Goal: Task Accomplishment & Management: Use online tool/utility

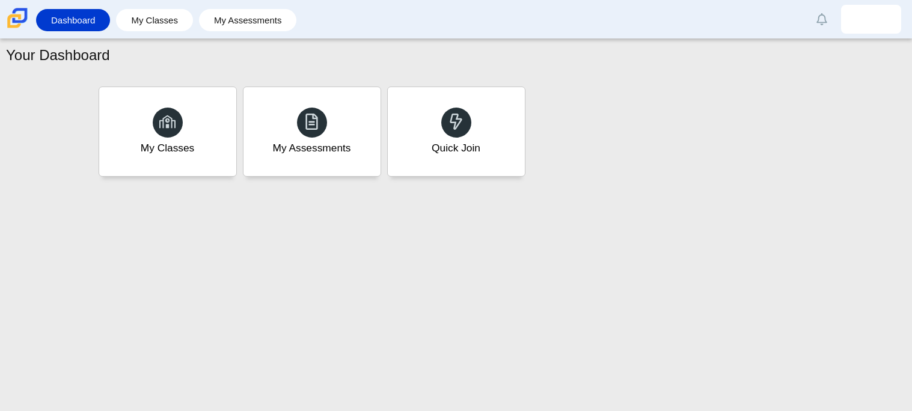
click at [159, 31] on li "My Classes" at bounding box center [157, 20] width 83 height 27
click at [168, 17] on link "My Classes" at bounding box center [154, 20] width 65 height 22
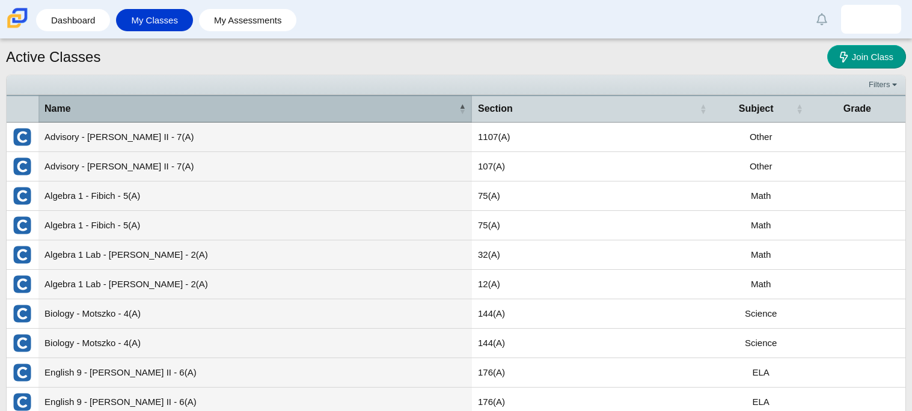
click at [318, 111] on span "Name" at bounding box center [251, 108] width 412 height 13
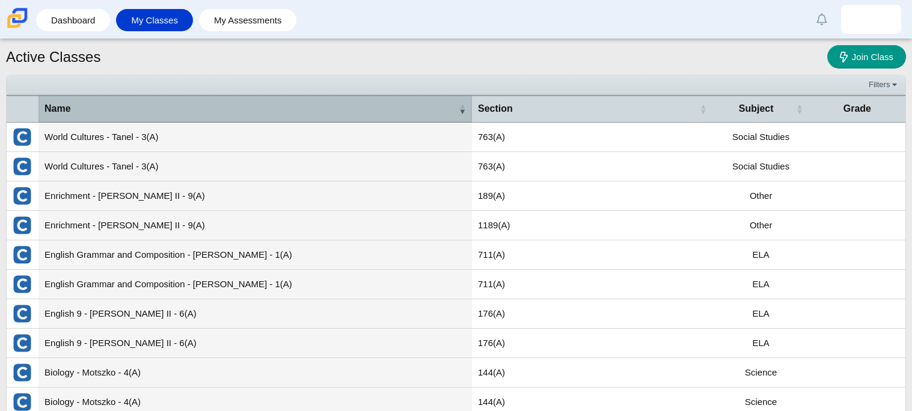
click at [337, 111] on span "Name" at bounding box center [251, 108] width 412 height 13
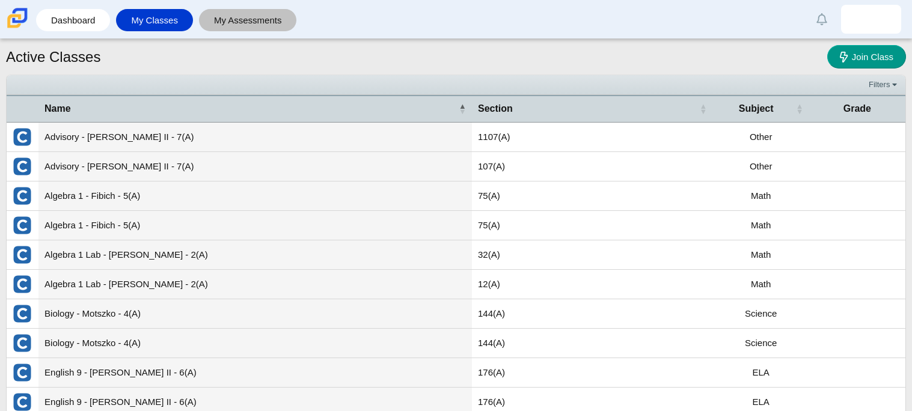
click at [249, 23] on link "My Assessments" at bounding box center [248, 20] width 86 height 22
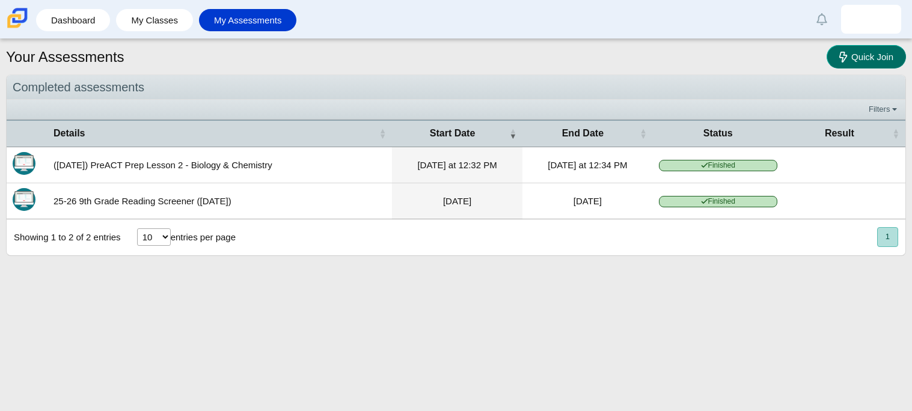
click at [854, 52] on span "Quick Join" at bounding box center [873, 57] width 42 height 10
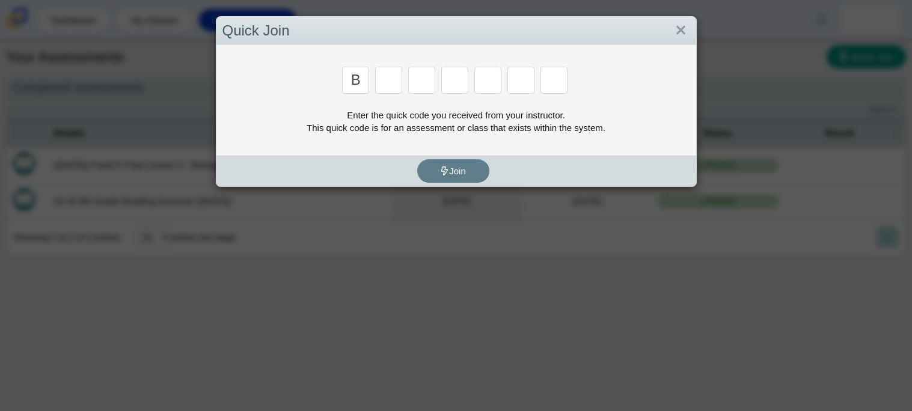
type input "b"
type input "w"
type input "8"
type input "w"
type input "z"
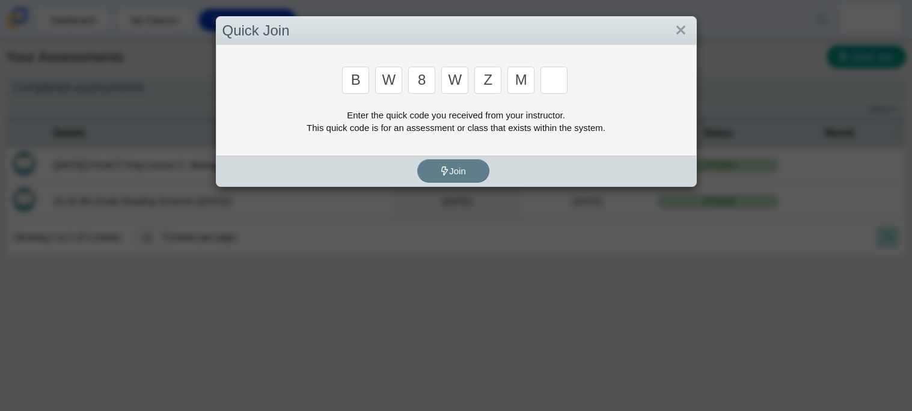
type input "m"
type input "v"
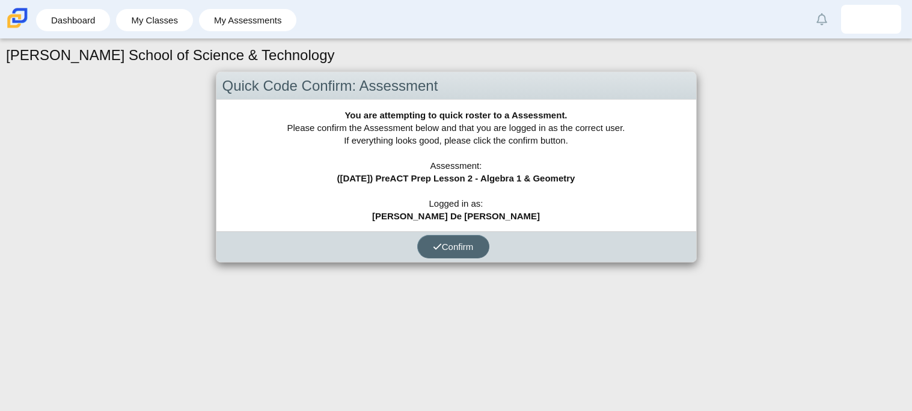
click at [442, 238] on button "Confirm" at bounding box center [453, 246] width 72 height 23
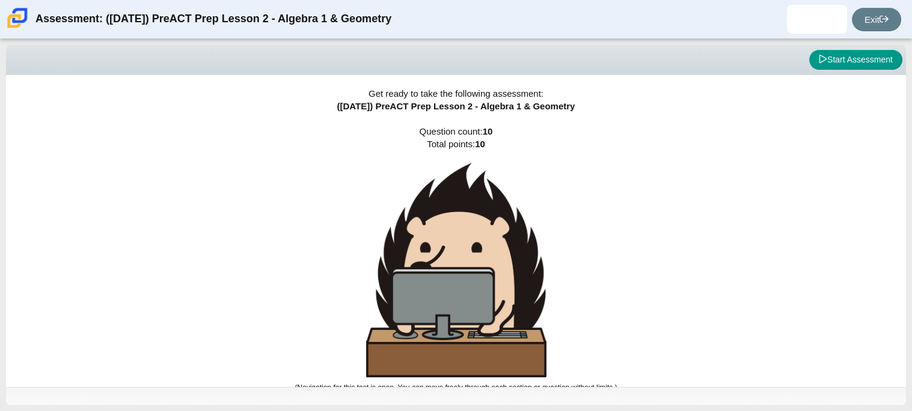
scroll to position [7, 0]
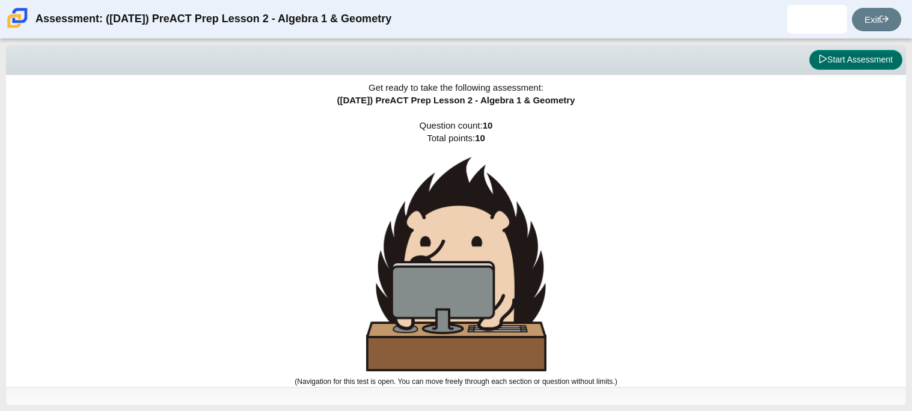
click at [814, 60] on button "Start Assessment" at bounding box center [856, 60] width 93 height 20
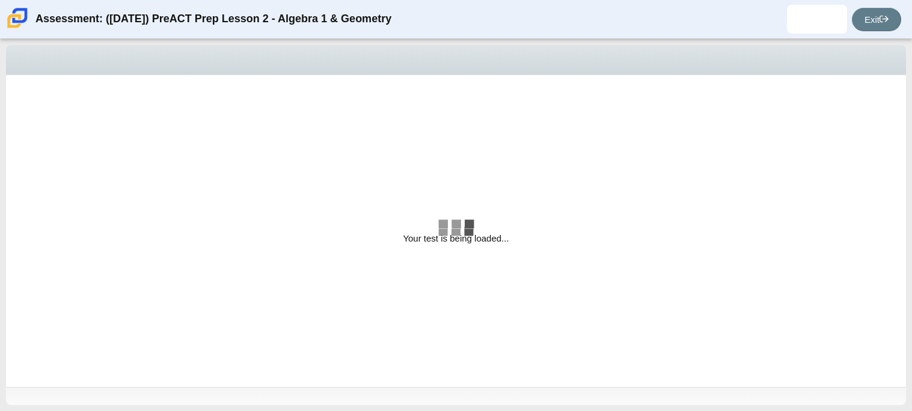
click at [814, 60] on div "Viewing Question 1 of 10 in Pacing Mode" at bounding box center [456, 60] width 900 height 30
select select "bbf5d072-3e0b-44c4-9a12-6e7c9033f65b"
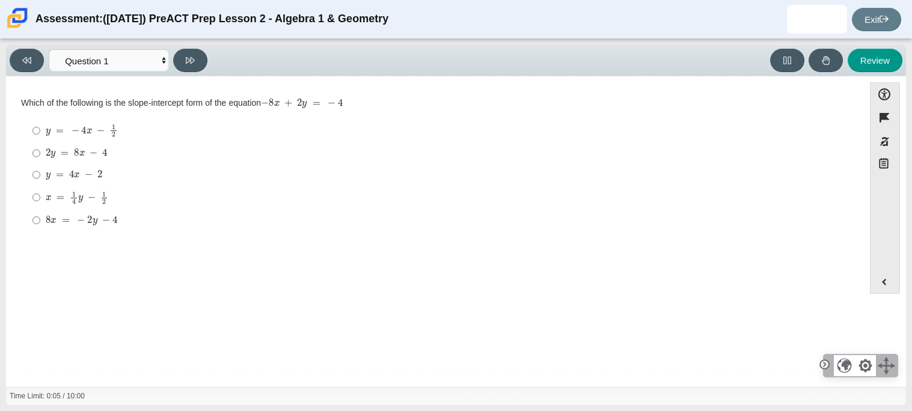
click at [66, 144] on mjx-container "2 y = 8 x − 4" at bounding box center [77, 152] width 62 height 23
click at [40, 144] on input "2 y = 8 x − 4 2 y = 8 x − 4" at bounding box center [36, 154] width 8 height 22
radio input "true"
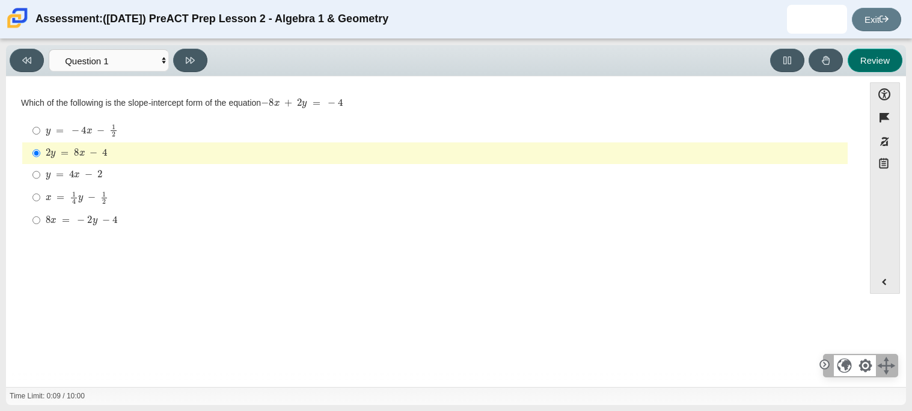
click at [882, 65] on button "Review" at bounding box center [875, 60] width 55 height 23
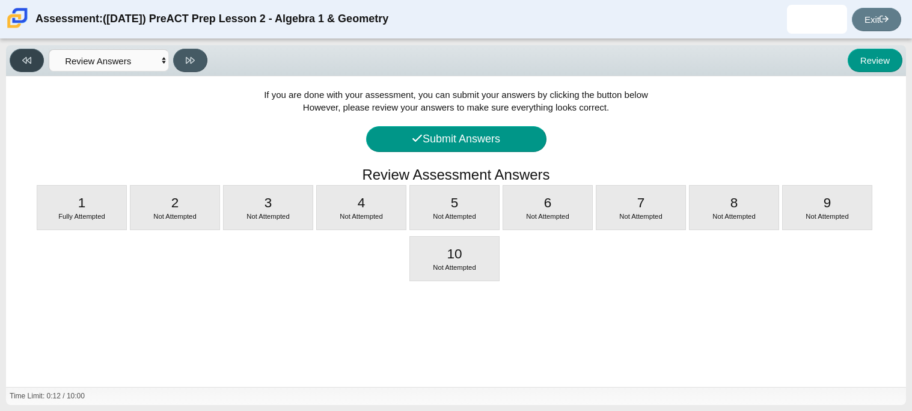
click at [37, 63] on button at bounding box center [27, 60] width 34 height 23
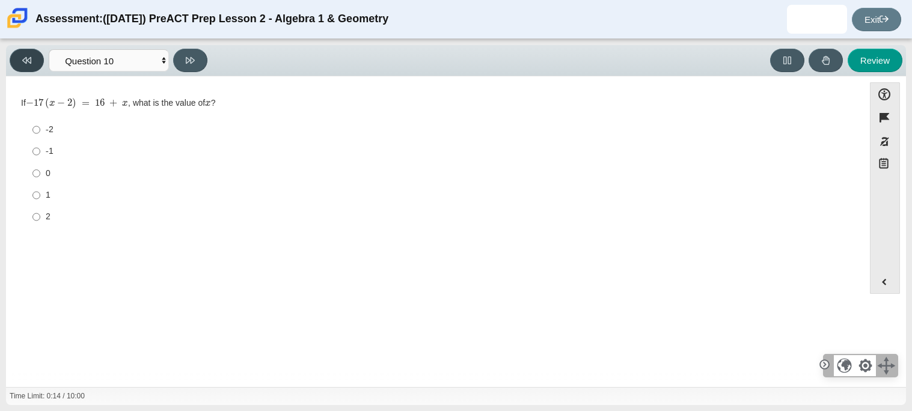
click at [22, 64] on button at bounding box center [27, 60] width 34 height 23
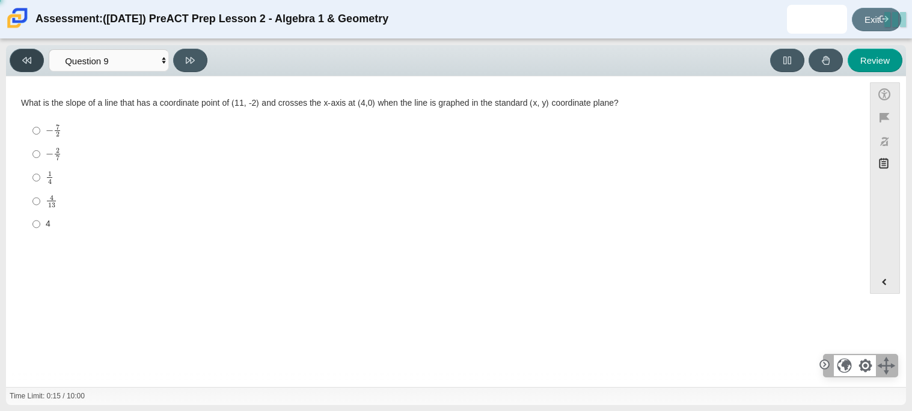
click at [22, 64] on button at bounding box center [27, 60] width 34 height 23
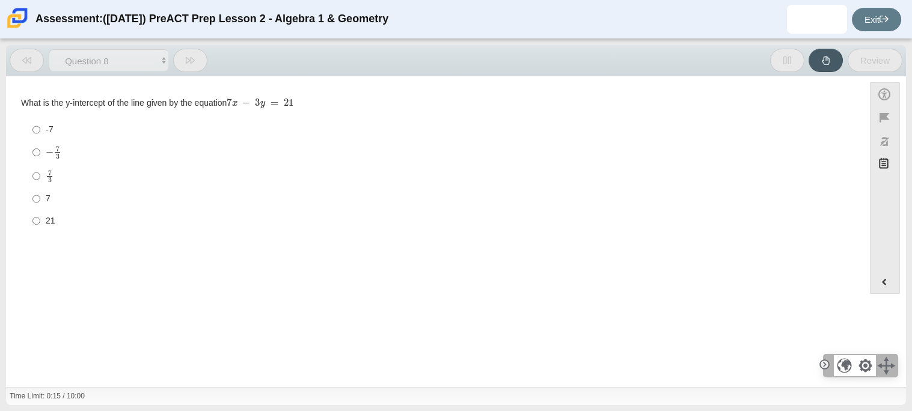
click at [22, 64] on button at bounding box center [27, 60] width 34 height 23
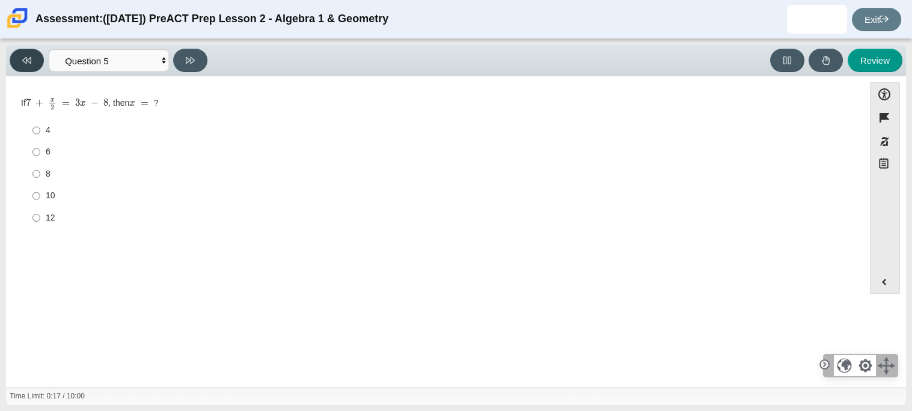
click at [22, 64] on button at bounding box center [27, 60] width 34 height 23
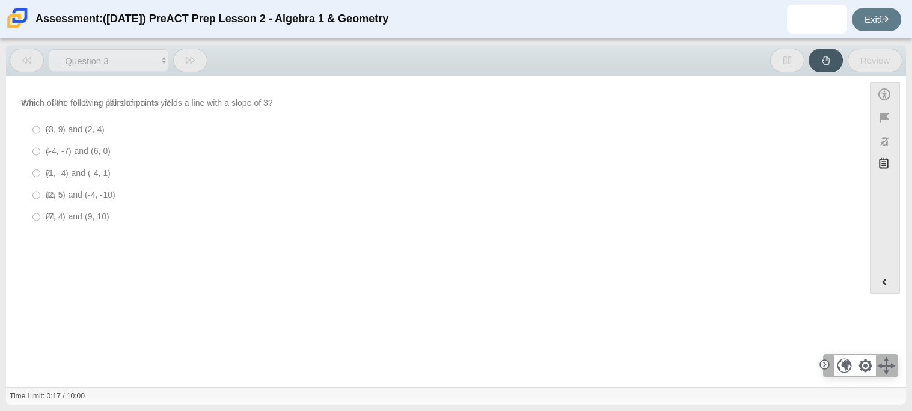
click at [22, 64] on button at bounding box center [27, 60] width 34 height 23
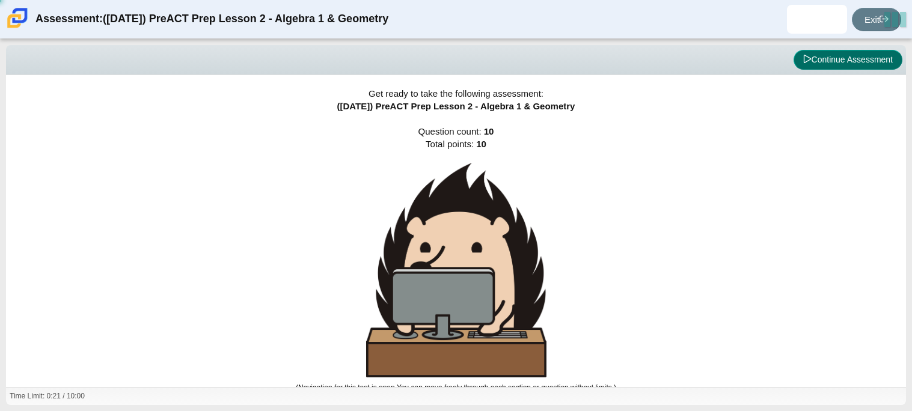
click at [860, 58] on button "Continue Assessment" at bounding box center [848, 60] width 109 height 20
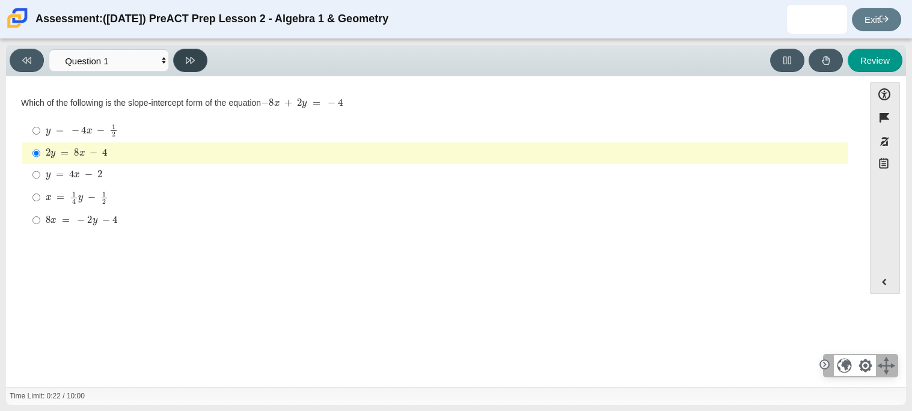
click at [186, 64] on icon at bounding box center [190, 60] width 9 height 9
select select "ed62e223-81bd-4cbf-ab48-ab975844bd1f"
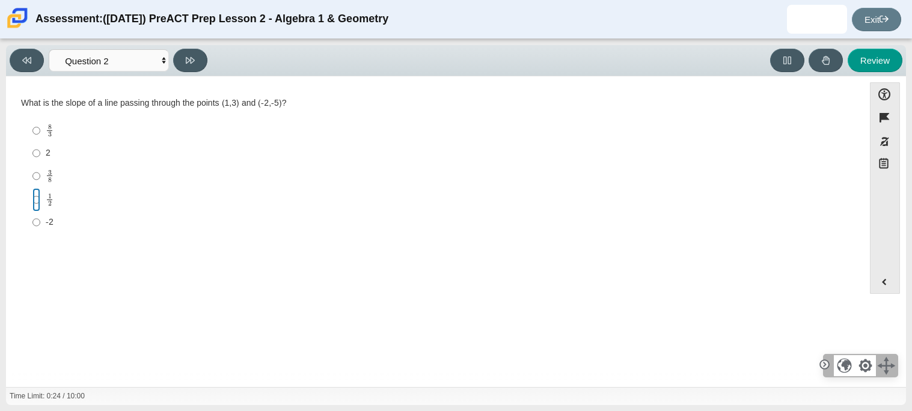
click at [39, 194] on input "1 2 1 half" at bounding box center [36, 199] width 8 height 23
radio input "true"
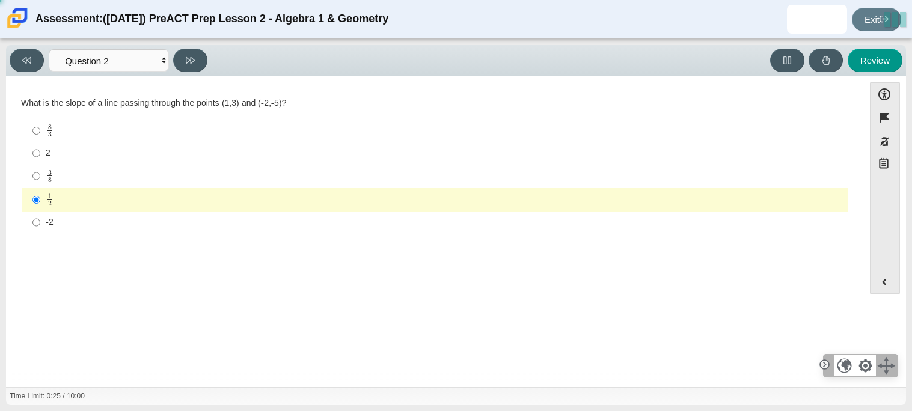
click at [40, 198] on label "1 2 1 half" at bounding box center [436, 199] width 824 height 23
click at [40, 198] on input "1 2 1 half" at bounding box center [36, 199] width 8 height 23
click at [197, 57] on button at bounding box center [190, 60] width 34 height 23
select select "97f4f5fa-a52e-4fed-af51-565bfcdf47cb"
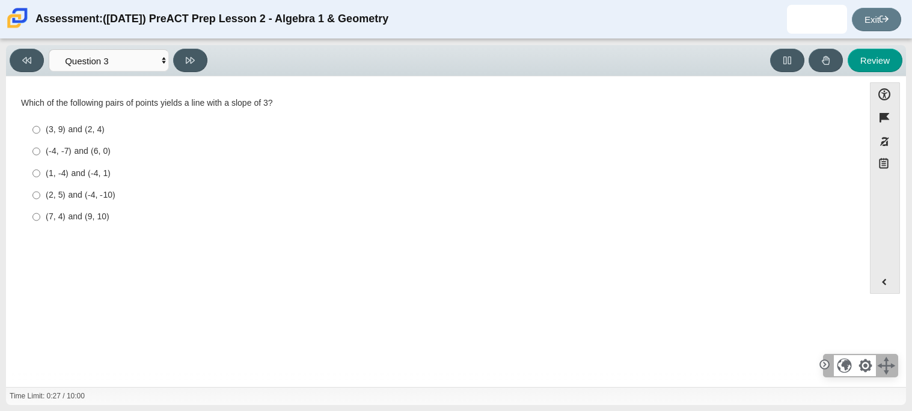
click at [101, 173] on div "(1, -4) and (-4, 1)" at bounding box center [445, 174] width 798 height 12
click at [40, 173] on input "(1, -4) and (-4, 1) (1, -4) and (-4, 1)" at bounding box center [36, 173] width 8 height 22
radio input "true"
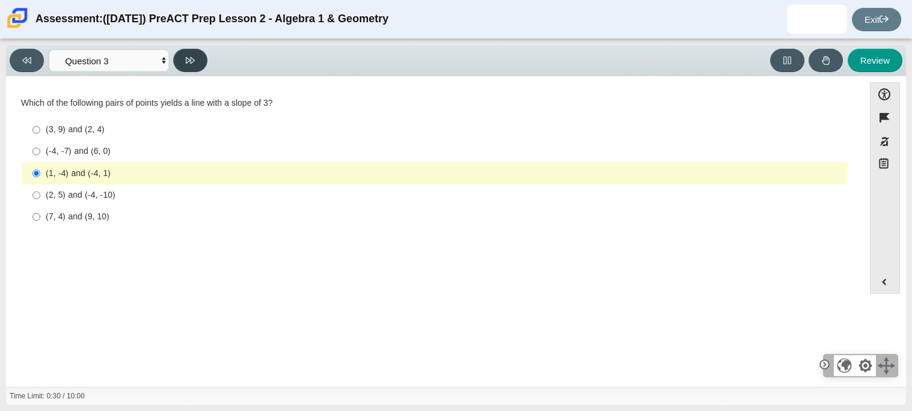
click at [198, 62] on button at bounding box center [190, 60] width 34 height 23
select select "89427bb7-e313-4f00-988f-8b8255897029"
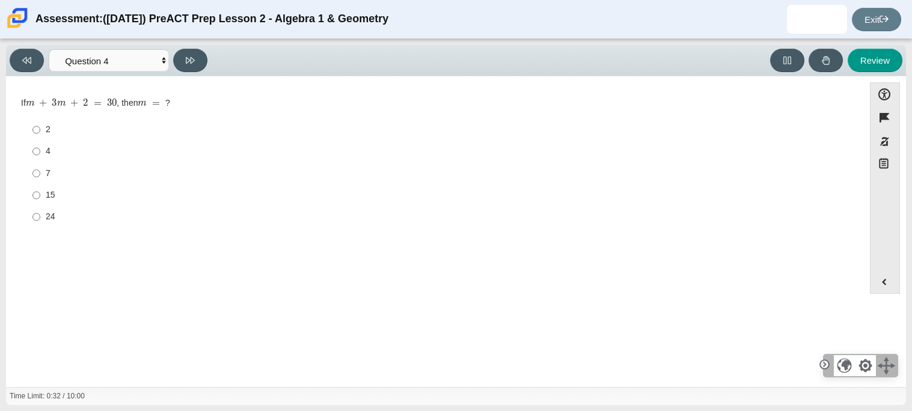
click at [49, 174] on div "7" at bounding box center [445, 174] width 798 height 12
click at [40, 174] on input "7 7" at bounding box center [36, 173] width 8 height 22
radio input "true"
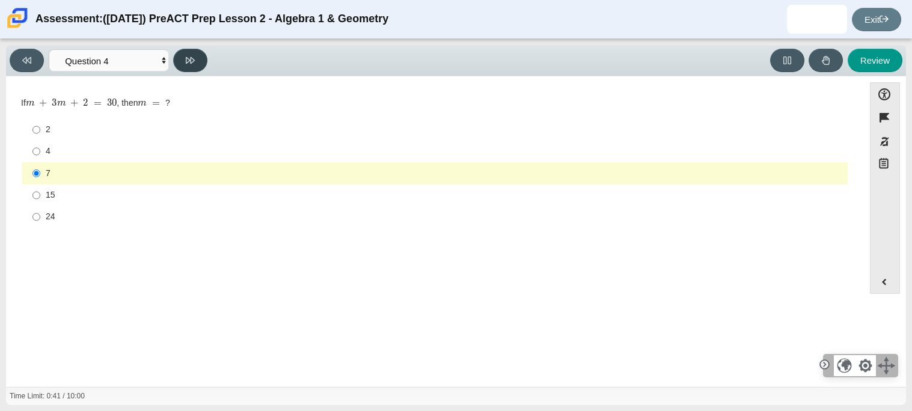
click at [197, 66] on button at bounding box center [190, 60] width 34 height 23
select select "489dcffd-4e6a-49cf-a9d6-ad1d4a911a4e"
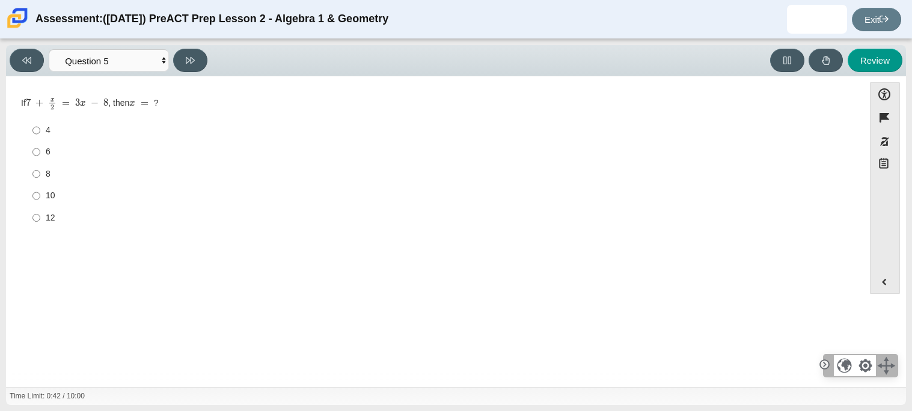
click at [40, 194] on label "10 10" at bounding box center [436, 196] width 824 height 22
click at [40, 194] on input "10 10" at bounding box center [36, 196] width 8 height 22
radio input "true"
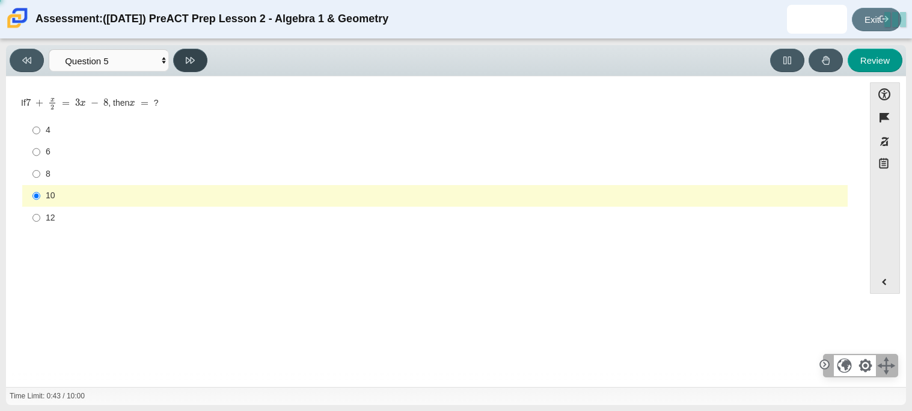
click at [186, 58] on icon at bounding box center [190, 60] width 9 height 9
select select "210571de-36a6-4d8e-a361-ceff8ef801dc"
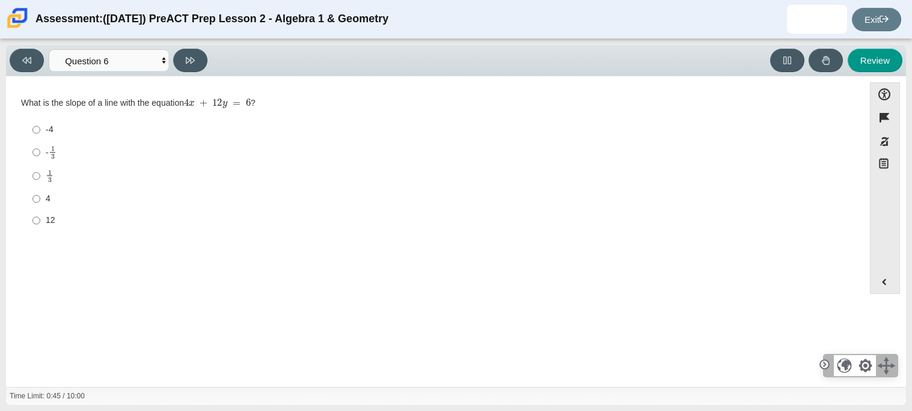
click at [46, 173] on mjx-frac "Assessment items" at bounding box center [50, 176] width 8 height 13
click at [40, 173] on input "1 3 1 third" at bounding box center [36, 175] width 8 height 23
radio input "true"
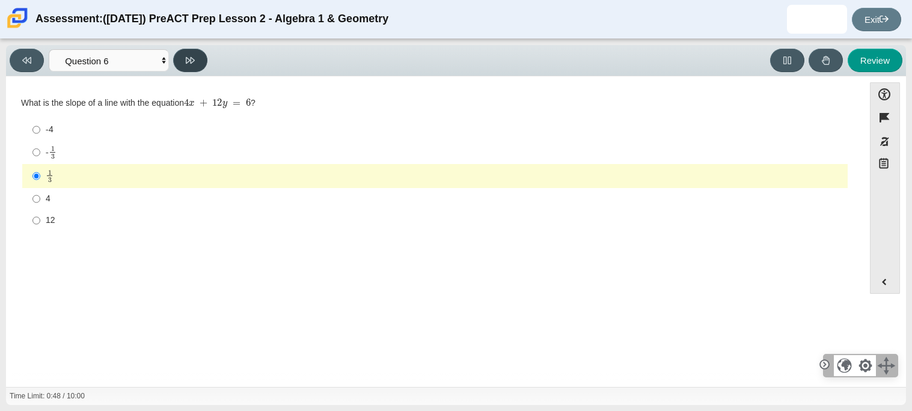
click at [186, 58] on icon at bounding box center [190, 60] width 9 height 7
select select "ec95ace6-bebc-42b8-9428-40567494d4da"
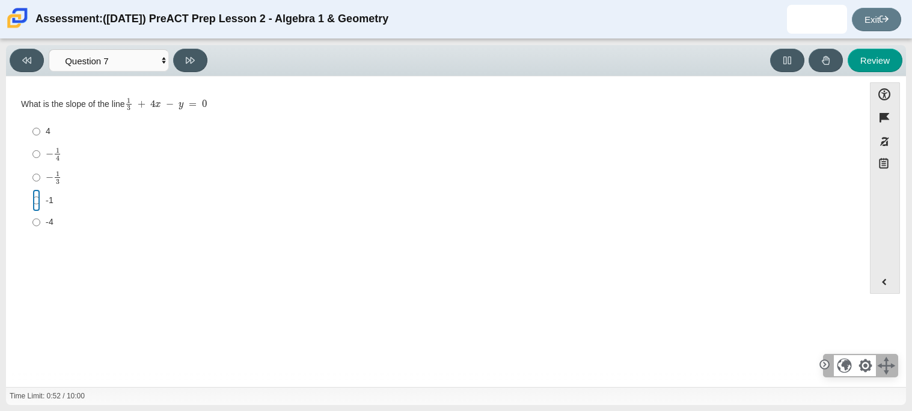
click at [38, 203] on input "-1 -1" at bounding box center [36, 200] width 8 height 22
radio input "true"
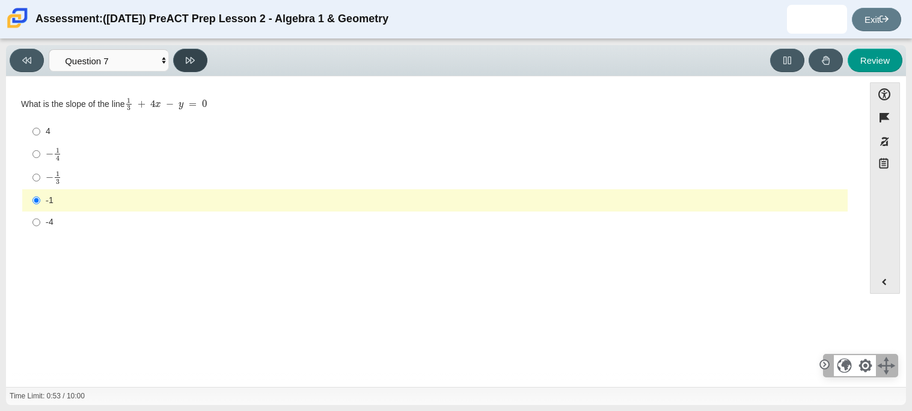
click at [188, 66] on button at bounding box center [190, 60] width 34 height 23
select select "ce81fe10-bf29-4b5e-8bd7-4f47f2fed4d8"
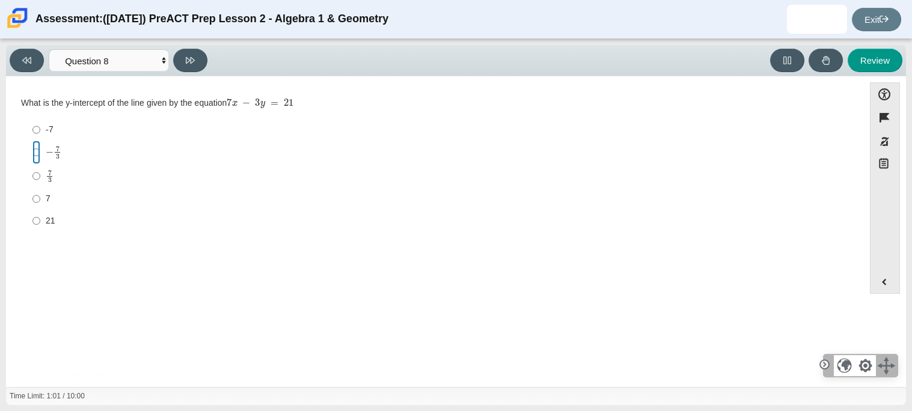
click at [37, 152] on input "− 7 3 negative 7 thirds" at bounding box center [36, 152] width 8 height 23
radio input "true"
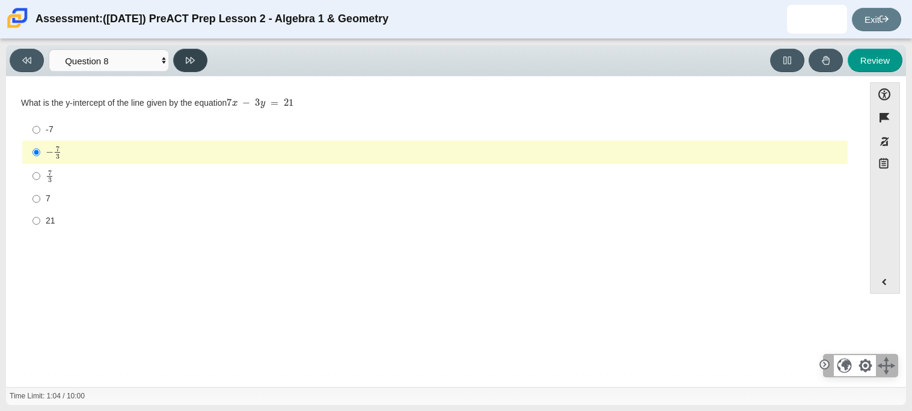
click at [197, 60] on button at bounding box center [190, 60] width 34 height 23
select select "14773eaf-2ca1-47ae-afe7-a624a56f34b3"
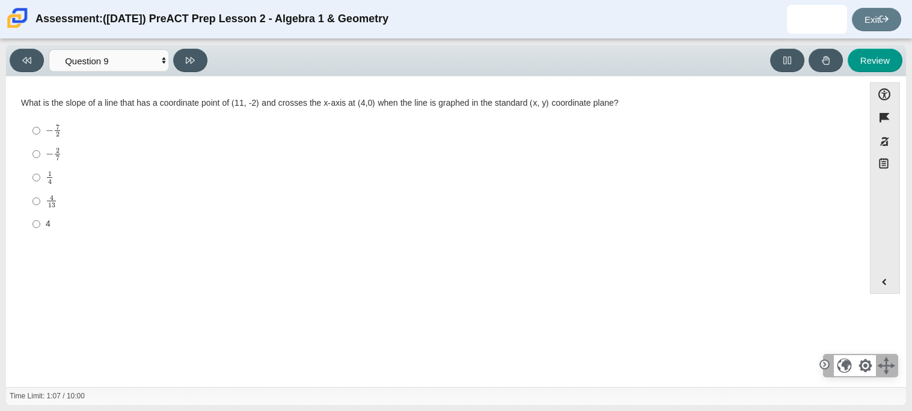
click at [60, 156] on mjx-frac "Assessment items" at bounding box center [58, 154] width 8 height 13
click at [40, 156] on input "− 2 7 negative 2 sevenths" at bounding box center [36, 154] width 8 height 23
radio input "true"
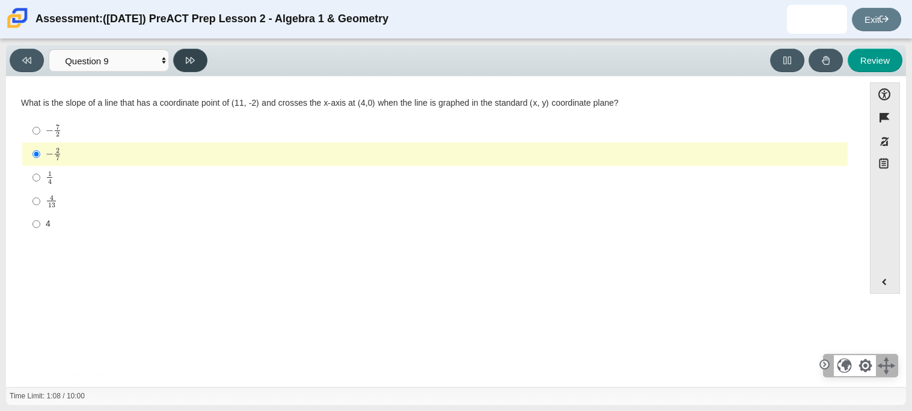
click at [196, 63] on button at bounding box center [190, 60] width 34 height 23
select select "96b71634-eacb-4f7e-8aef-411727d9bcba"
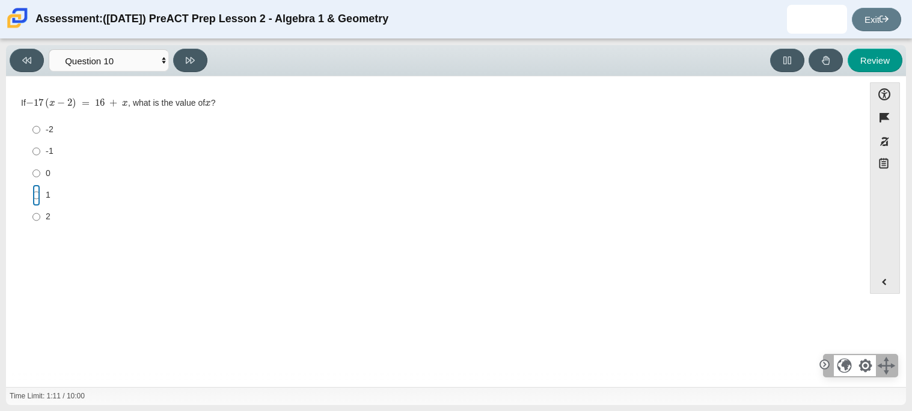
click at [34, 194] on input "1 1" at bounding box center [36, 196] width 8 height 22
radio input "true"
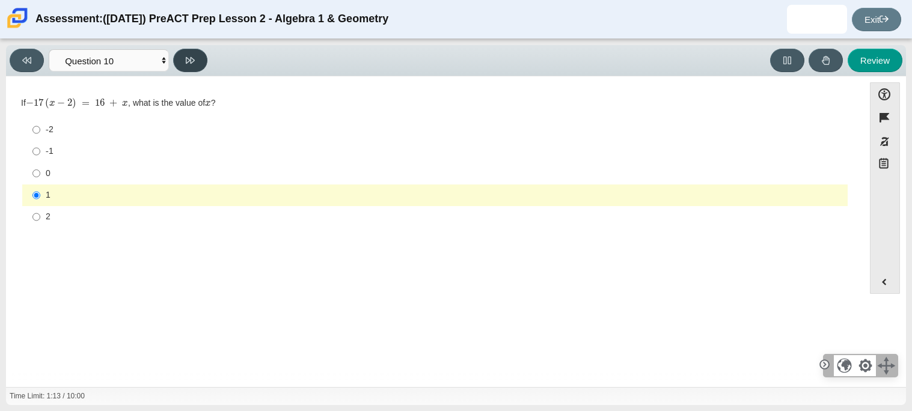
click at [189, 56] on icon at bounding box center [190, 60] width 9 height 9
select select "review"
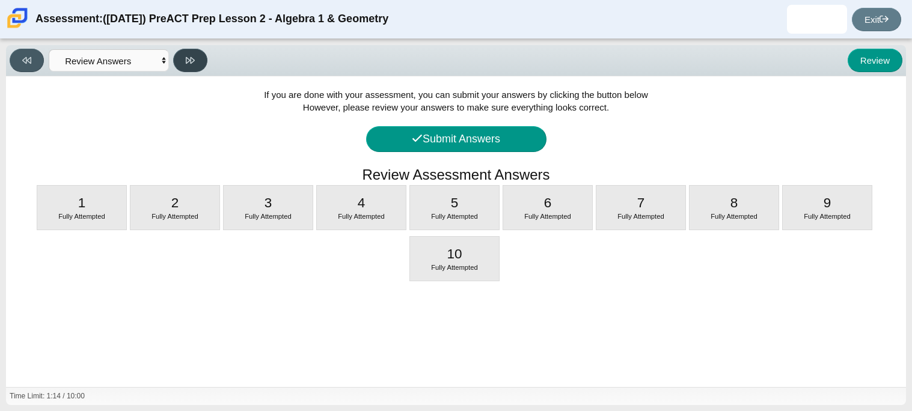
click at [189, 57] on icon at bounding box center [190, 60] width 9 height 9
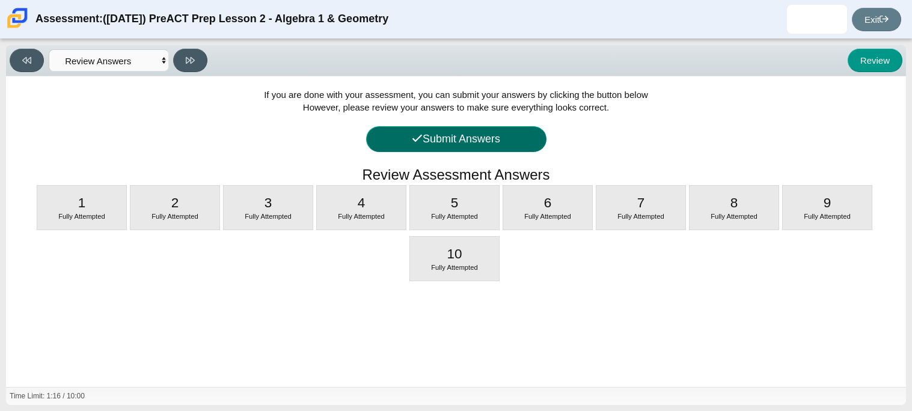
click at [422, 134] on button "Submit Answers" at bounding box center [456, 139] width 180 height 26
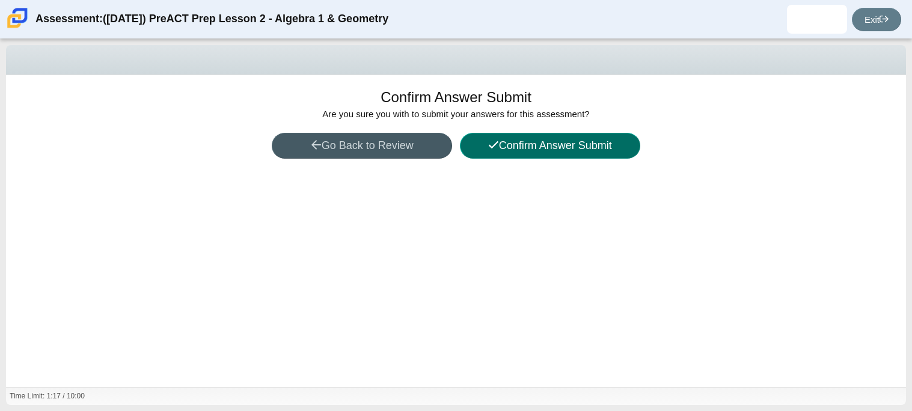
click at [552, 144] on button "Confirm Answer Submit" at bounding box center [550, 146] width 180 height 26
